Goal: Task Accomplishment & Management: Use online tool/utility

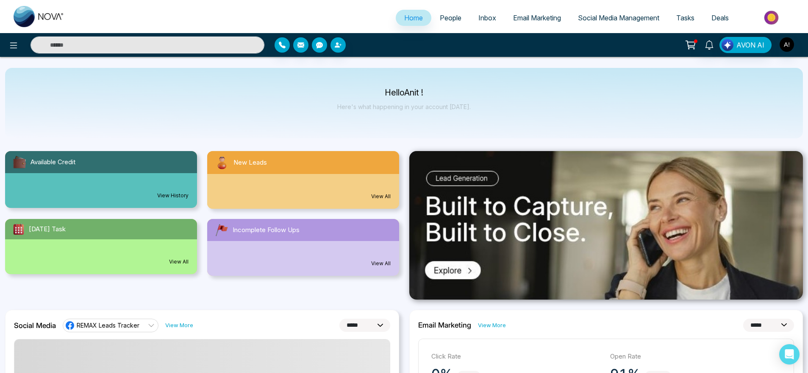
select select "*"
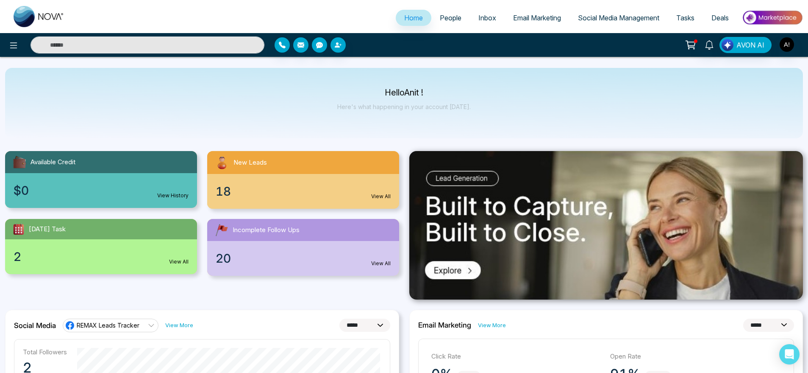
drag, startPoint x: 597, startPoint y: 4, endPoint x: 602, endPoint y: 14, distance: 11.2
click at [602, 14] on div "Home People Inbox Email Marketing Social Media Management Tasks Deals" at bounding box center [404, 16] width 808 height 33
click at [602, 14] on span "Social Media Management" at bounding box center [618, 18] width 81 height 8
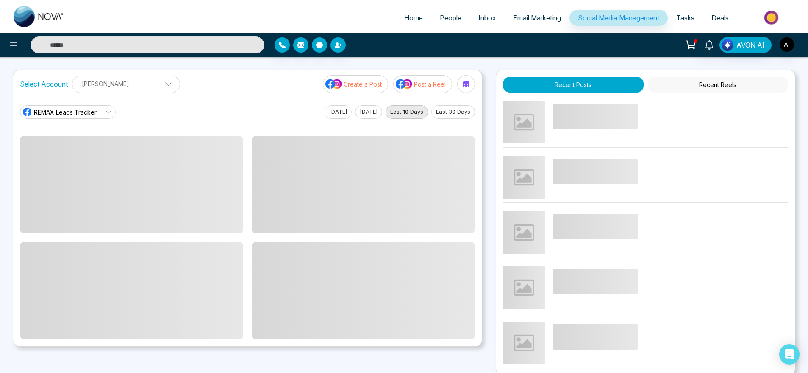
click at [411, 83] on img at bounding box center [404, 83] width 17 height 11
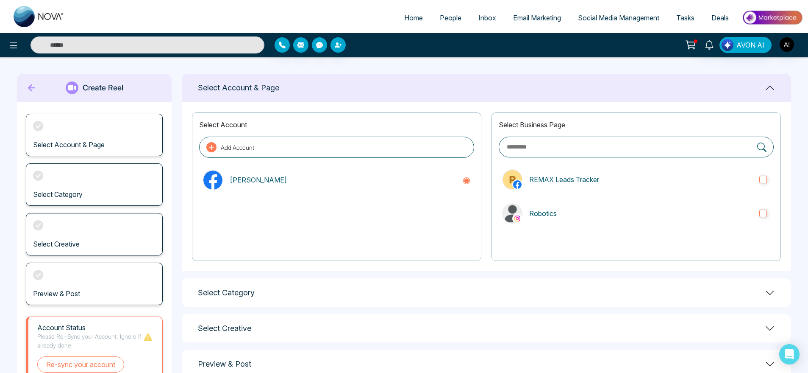
click at [558, 199] on div "Select Business Page REMAX Leads Tracker Robotics" at bounding box center [637, 186] width 290 height 148
click at [560, 212] on p "Robotics" at bounding box center [641, 213] width 223 height 10
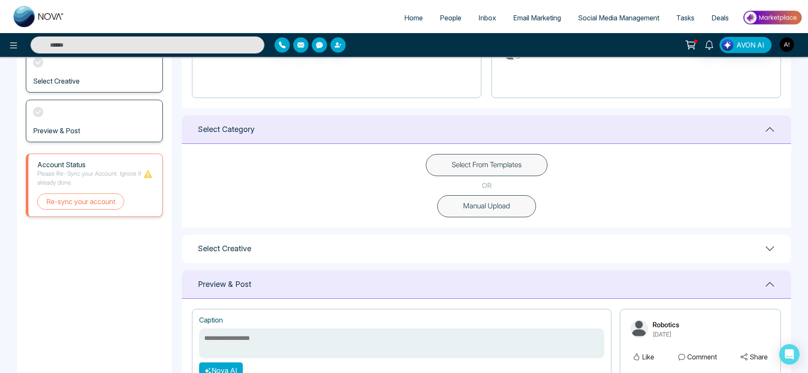
scroll to position [164, 0]
click at [538, 157] on button "Select From Templates" at bounding box center [487, 164] width 122 height 22
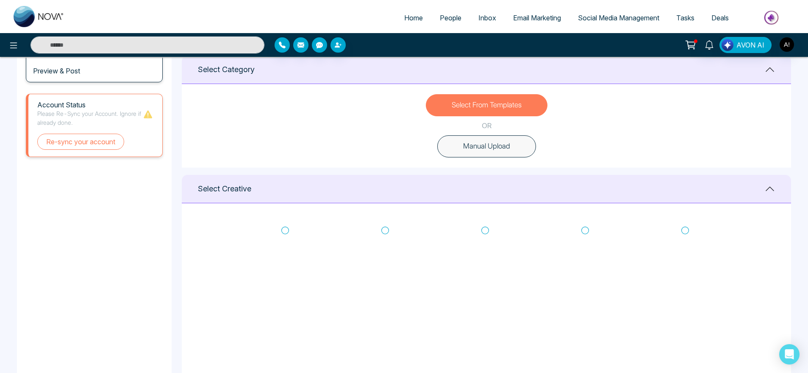
scroll to position [271, 0]
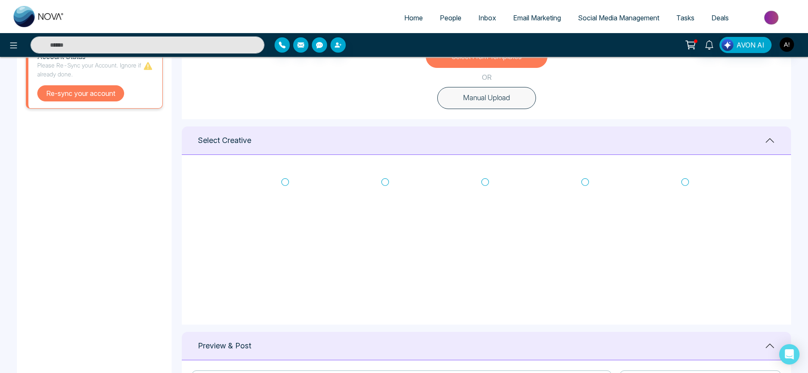
click at [103, 97] on button "Re-sync your account" at bounding box center [80, 93] width 87 height 16
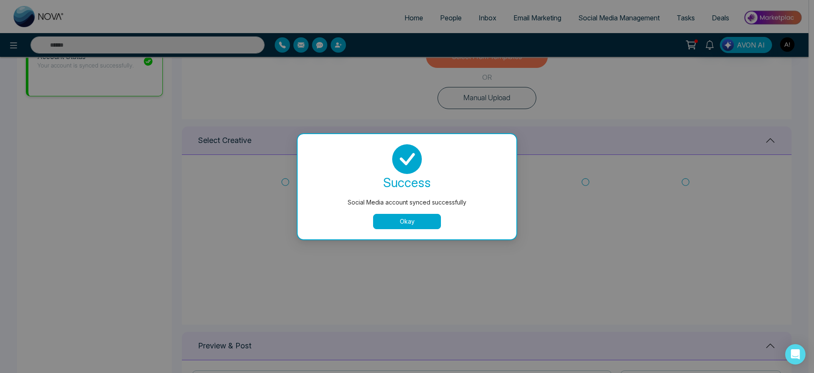
click at [407, 219] on button "Okay" at bounding box center [407, 221] width 68 height 15
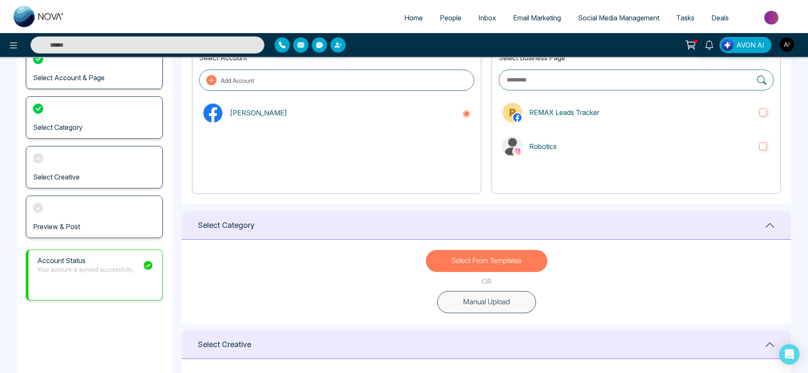
scroll to position [0, 0]
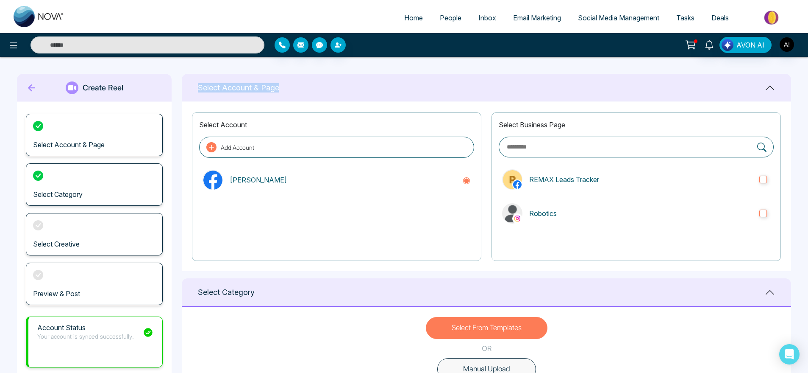
drag, startPoint x: 200, startPoint y: 86, endPoint x: 287, endPoint y: 78, distance: 87.2
click at [287, 78] on div "Select Account & Page" at bounding box center [487, 88] width 610 height 28
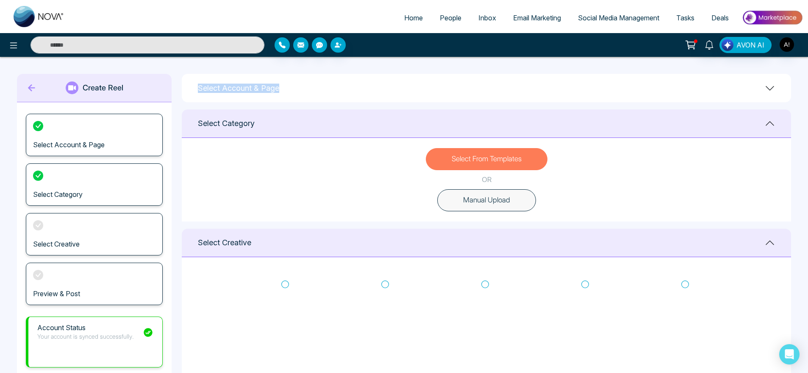
click at [287, 78] on div "Select Account & Page" at bounding box center [487, 88] width 610 height 28
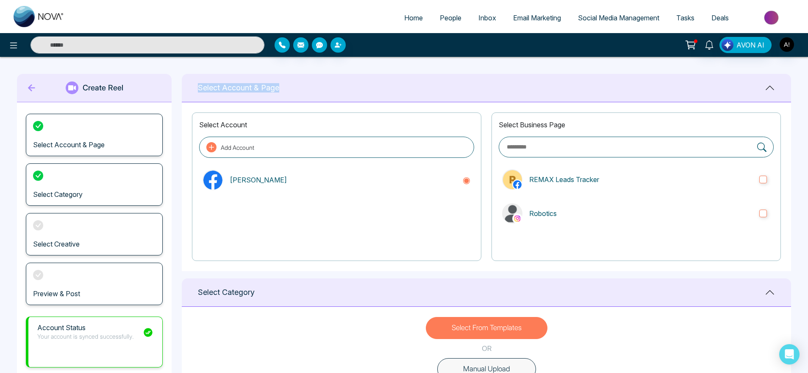
drag, startPoint x: 287, startPoint y: 81, endPoint x: 197, endPoint y: 84, distance: 90.3
click at [197, 84] on div "Select Account & Page" at bounding box center [487, 88] width 610 height 28
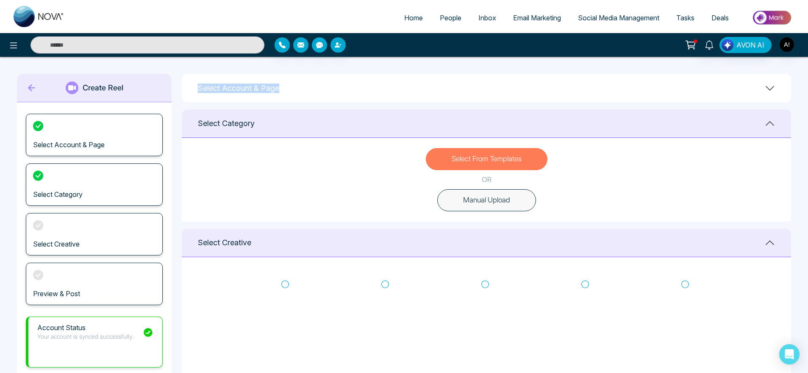
click at [263, 87] on h1 "Select Account & Page" at bounding box center [238, 88] width 81 height 9
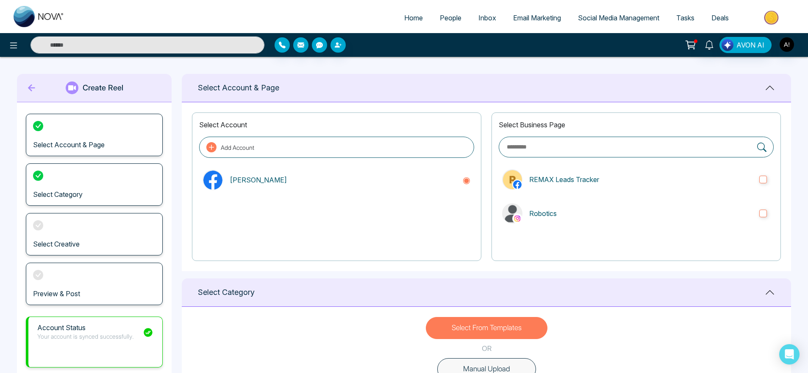
click at [263, 87] on h1 "Select Account & Page" at bounding box center [238, 87] width 81 height 9
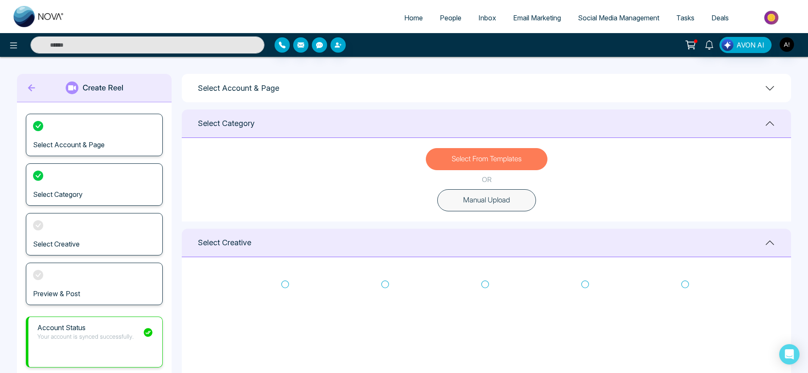
click at [263, 87] on h1 "Select Account & Page" at bounding box center [238, 88] width 81 height 9
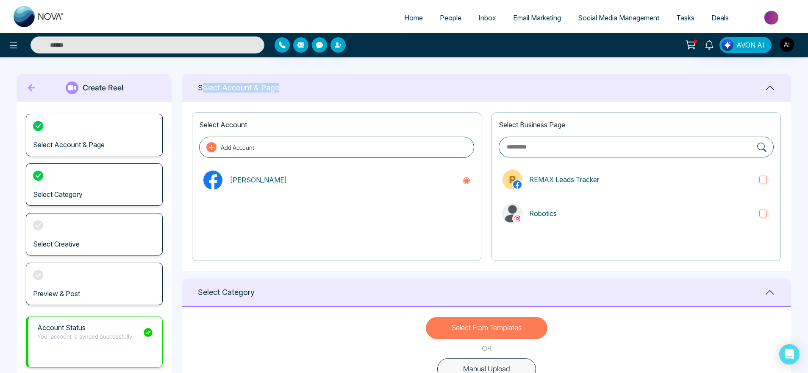
drag, startPoint x: 298, startPoint y: 87, endPoint x: 203, endPoint y: 88, distance: 95.0
click at [203, 88] on div "Select Account & Page" at bounding box center [487, 88] width 610 height 28
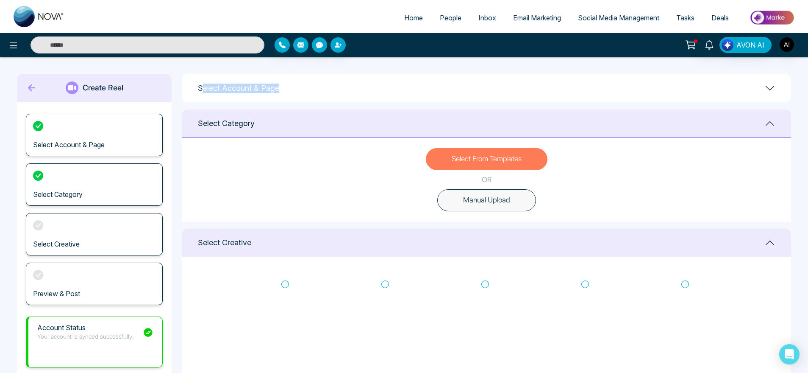
click at [332, 87] on div "Select Account & Page" at bounding box center [487, 88] width 610 height 28
